Goal: Transaction & Acquisition: Download file/media

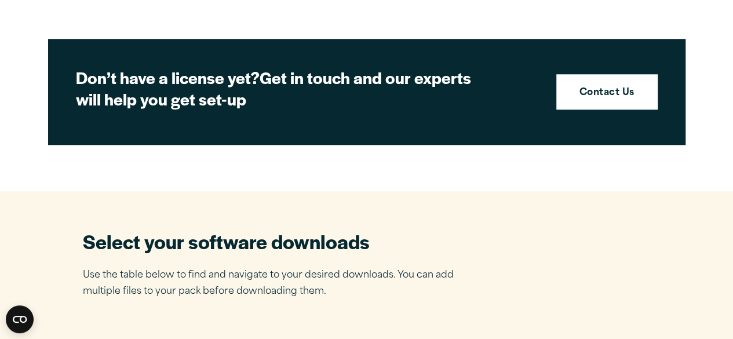
scroll to position [519, 0]
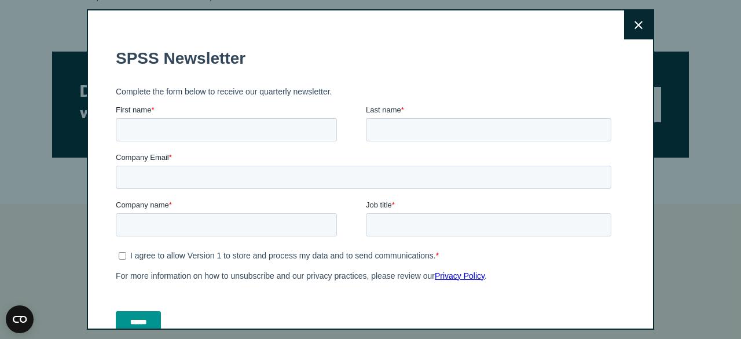
click at [632, 24] on button "Close" at bounding box center [638, 24] width 29 height 29
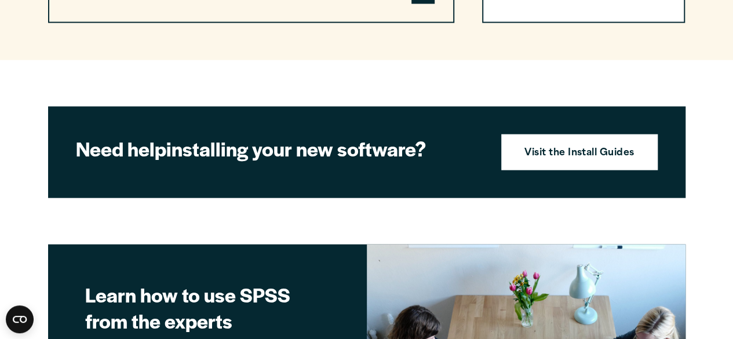
scroll to position [1217, 0]
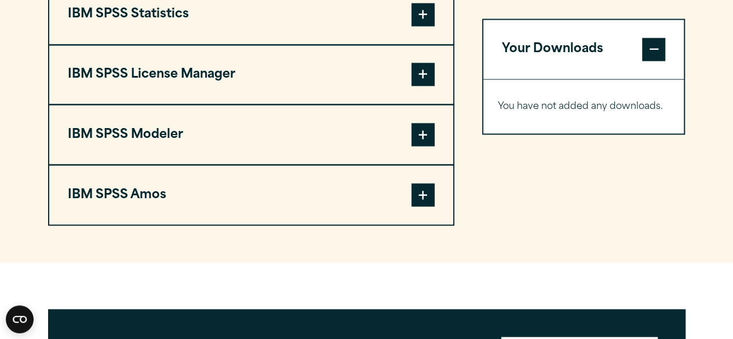
scroll to position [984, 0]
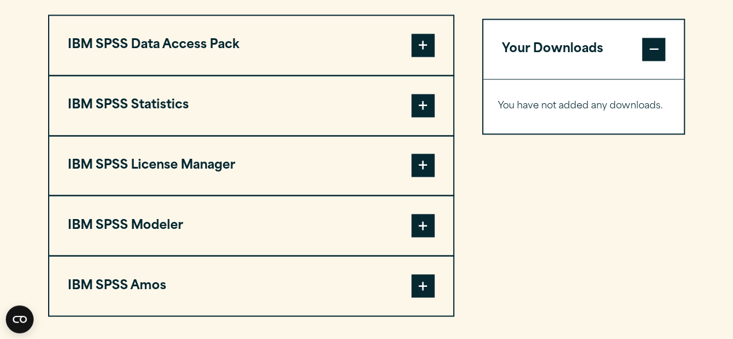
scroll to position [924, 0]
click at [418, 96] on span at bounding box center [422, 104] width 23 height 23
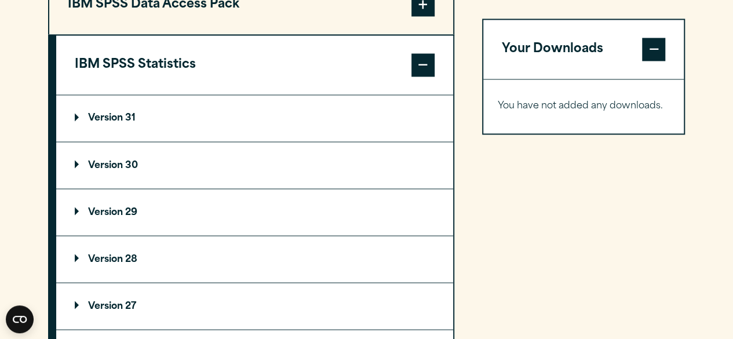
scroll to position [969, 0]
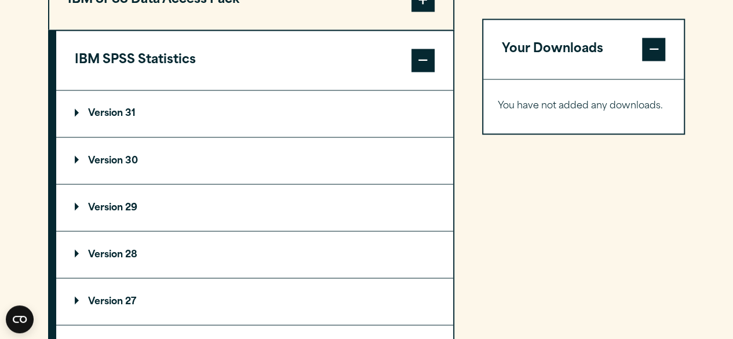
click at [325, 166] on summary "Version 30" at bounding box center [254, 160] width 397 height 46
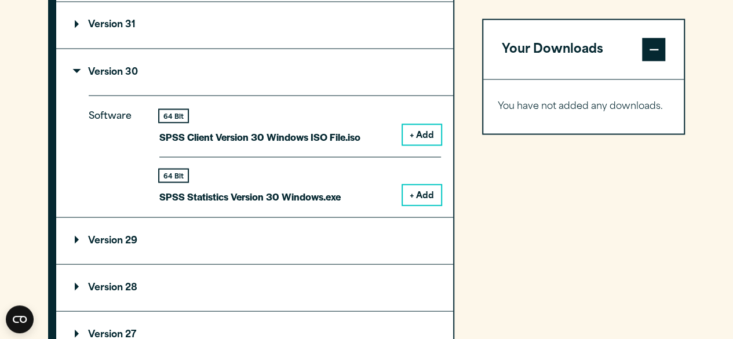
scroll to position [1060, 0]
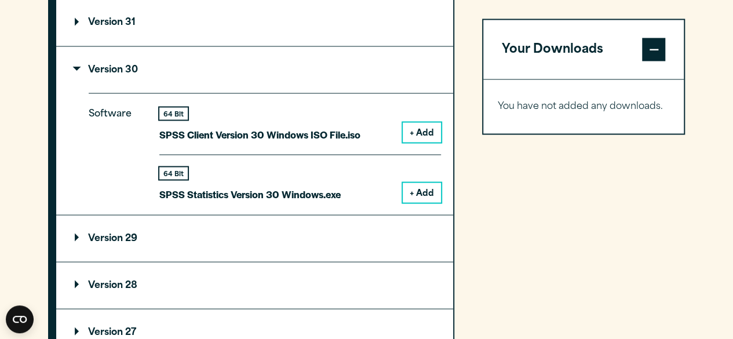
click at [425, 189] on button "+ Add" at bounding box center [421, 192] width 38 height 20
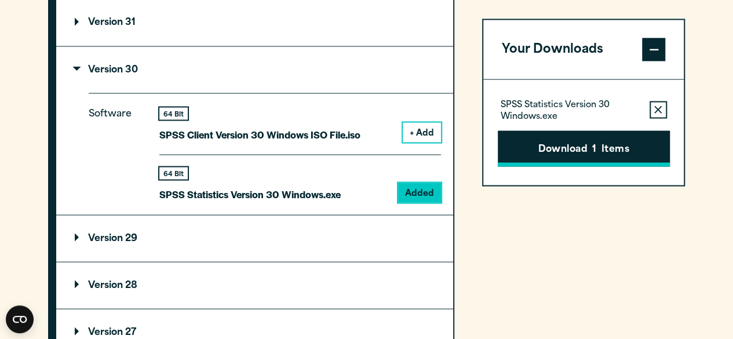
click at [648, 157] on button "Download 1 Items" at bounding box center [583, 148] width 172 height 36
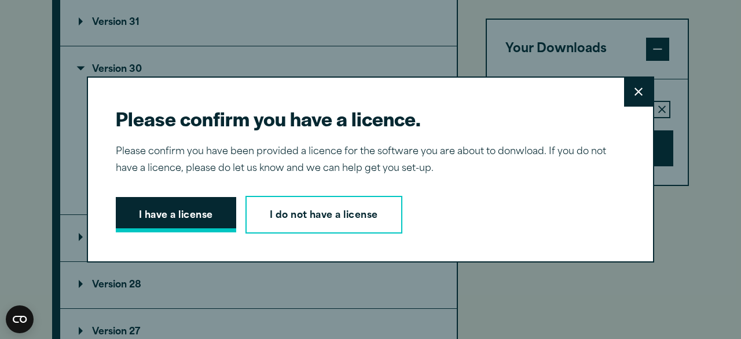
click at [150, 219] on button "I have a license" at bounding box center [176, 215] width 120 height 36
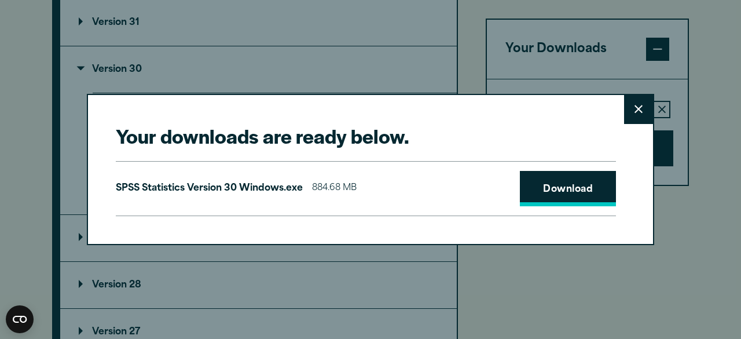
click at [581, 193] on link "Download" at bounding box center [568, 189] width 96 height 36
click at [630, 103] on button "Close" at bounding box center [638, 109] width 29 height 29
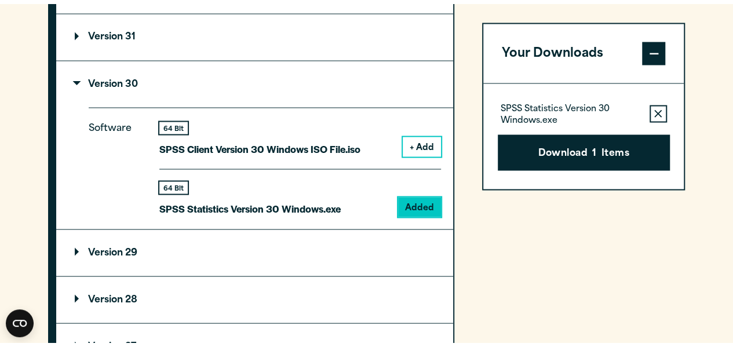
scroll to position [1021, 0]
